Goal: Information Seeking & Learning: Learn about a topic

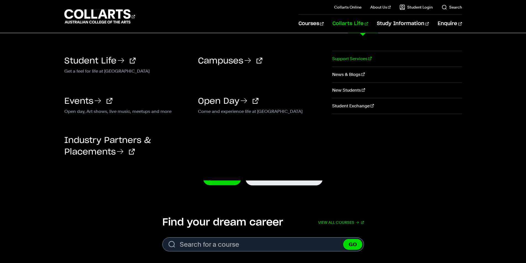
click at [352, 59] on link "Support Services" at bounding box center [397, 58] width 130 height 15
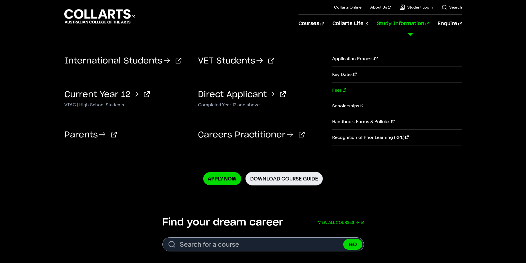
click at [334, 90] on link "Fees" at bounding box center [397, 90] width 130 height 15
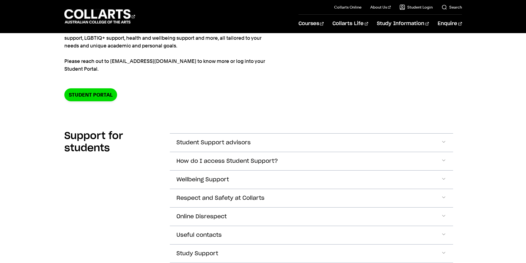
scroll to position [110, 0]
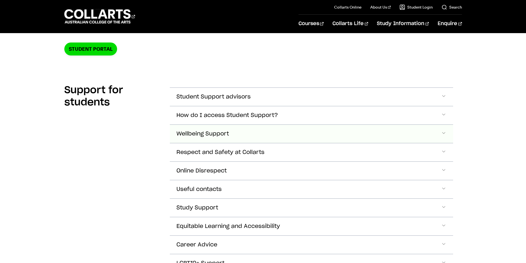
click at [445, 134] on span "Accordion Section" at bounding box center [444, 133] width 6 height 7
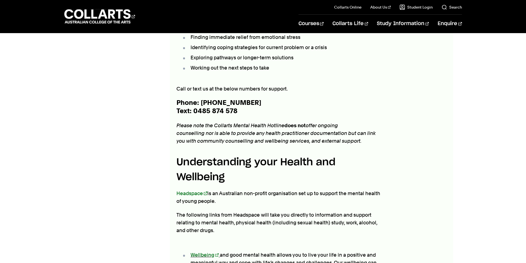
scroll to position [295, 0]
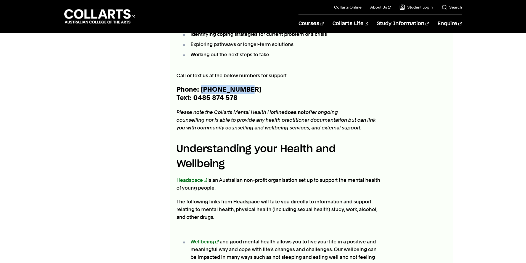
drag, startPoint x: 250, startPoint y: 88, endPoint x: 200, endPoint y: 89, distance: 50.0
click at [200, 89] on p "Phone: 1300 045 853 Text: 0485 874 578" at bounding box center [278, 94] width 205 height 17
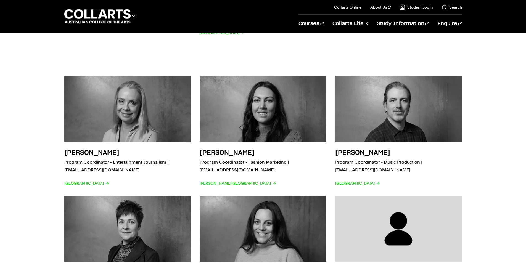
scroll to position [915, 0]
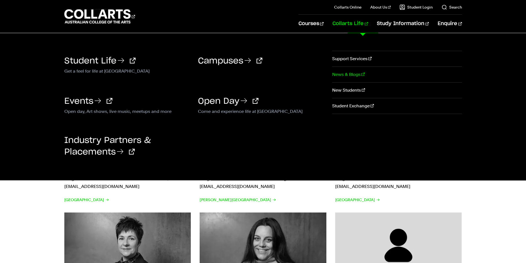
click at [345, 75] on link "News & Blogs" at bounding box center [397, 74] width 130 height 15
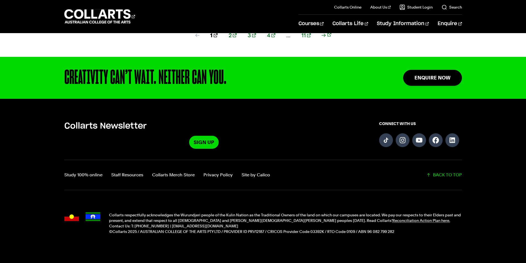
scroll to position [785, 0]
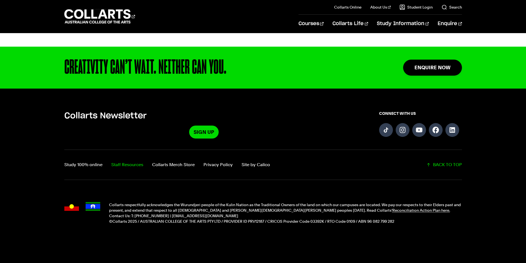
click at [130, 161] on link "Staff Resources" at bounding box center [127, 165] width 32 height 8
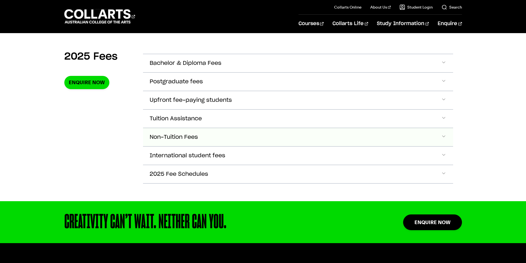
scroll to position [193, 0]
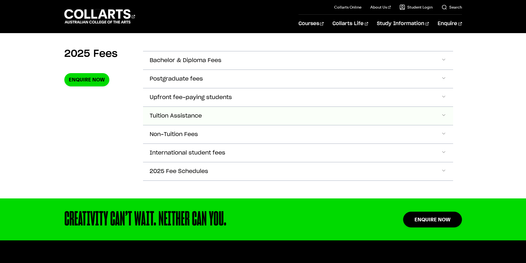
click at [444, 115] on span "Accordion Section" at bounding box center [444, 115] width 6 height 7
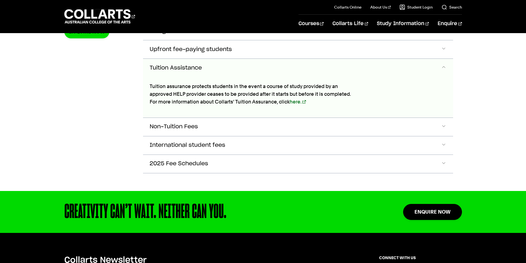
scroll to position [250, 0]
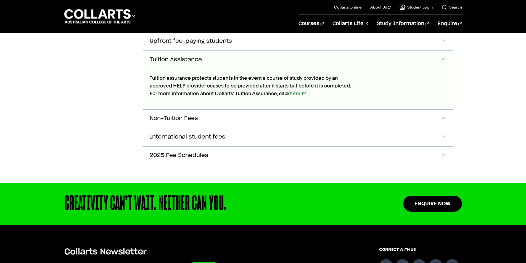
click at [442, 116] on span "Accordion Section" at bounding box center [444, 118] width 6 height 7
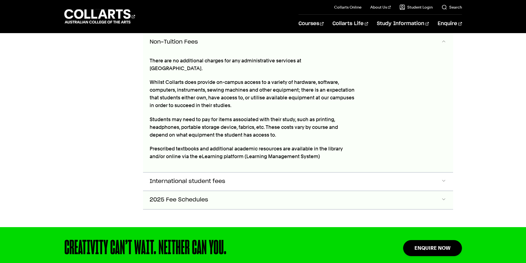
scroll to position [336, 0]
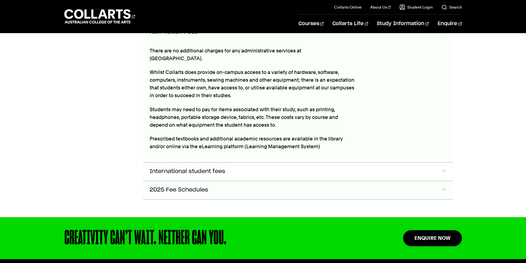
click at [442, 187] on span "Accordion Section" at bounding box center [444, 190] width 6 height 7
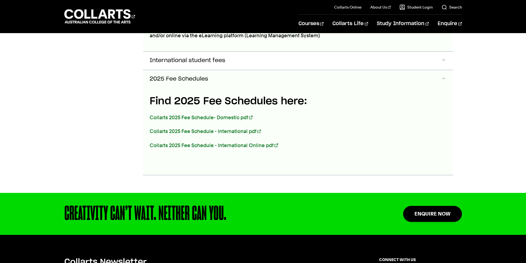
scroll to position [458, 0]
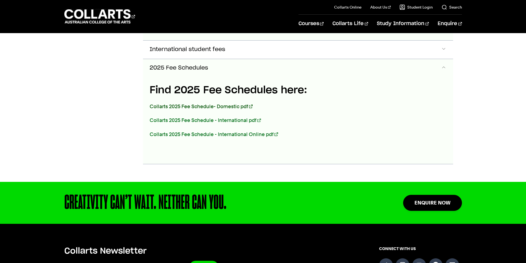
click at [215, 104] on link "Collarts 2025 Fee Schedule- Domestic pdf" at bounding box center [201, 107] width 103 height 6
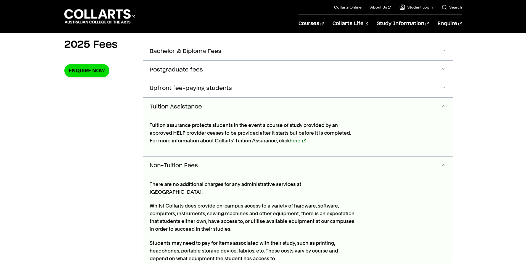
scroll to position [175, 0]
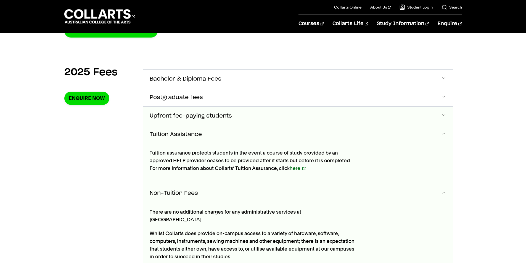
click at [215, 114] on span "Upfront fee-paying students" at bounding box center [191, 116] width 82 height 6
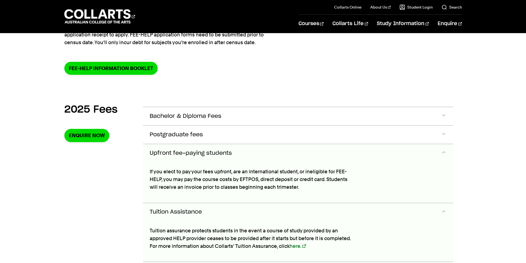
scroll to position [121, 0]
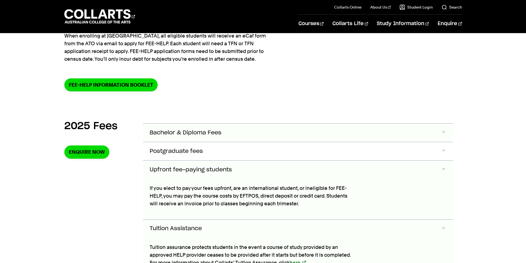
click at [251, 133] on button "Bachelor & Diploma Fees" at bounding box center [298, 133] width 310 height 18
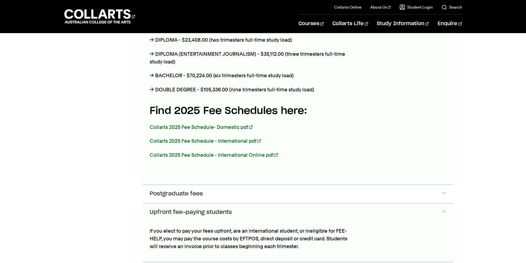
scroll to position [305, 0]
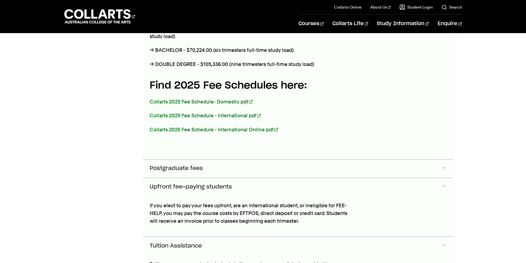
click at [247, 169] on button "Postgraduate fees" at bounding box center [298, 169] width 310 height 18
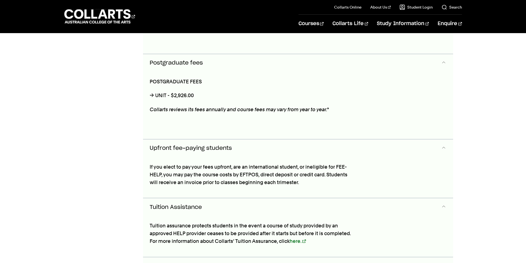
scroll to position [415, 0]
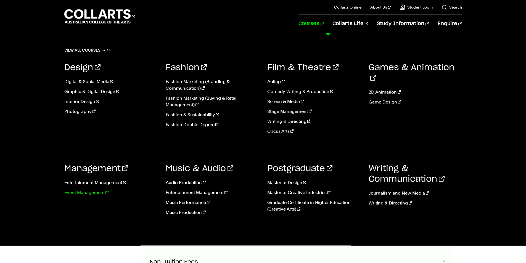
click at [90, 193] on link "Event Management" at bounding box center [110, 192] width 93 height 7
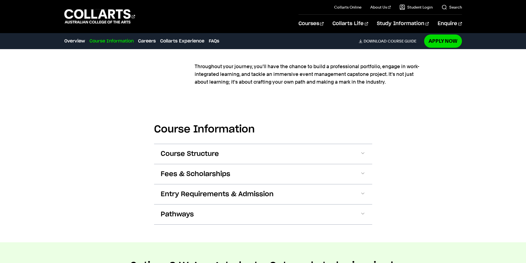
scroll to position [552, 0]
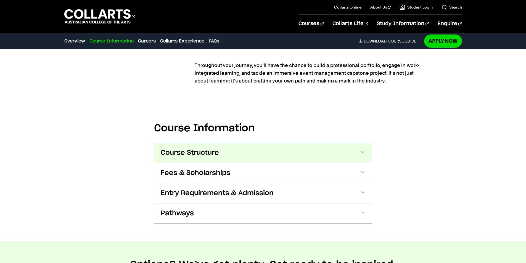
click at [215, 153] on span "Course Structure" at bounding box center [190, 153] width 58 height 9
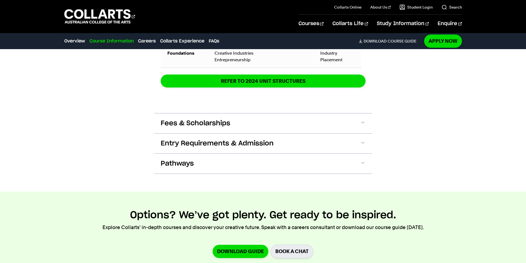
scroll to position [1032, 0]
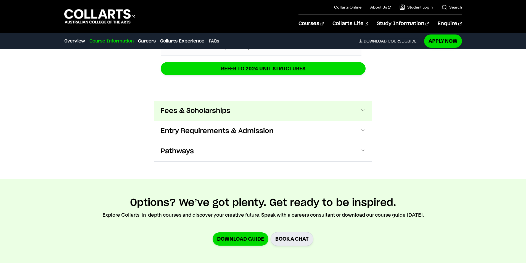
click at [191, 112] on span "Fees & Scholarships" at bounding box center [196, 111] width 70 height 9
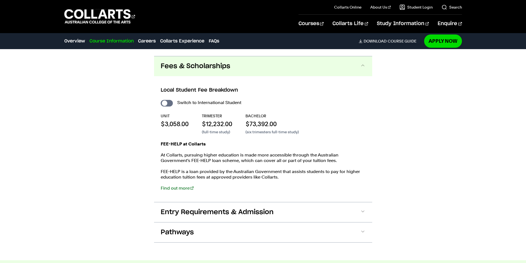
scroll to position [1084, 0]
